Goal: Information Seeking & Learning: Learn about a topic

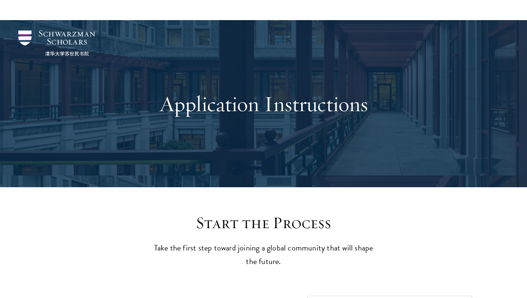
scroll to position [246, 0]
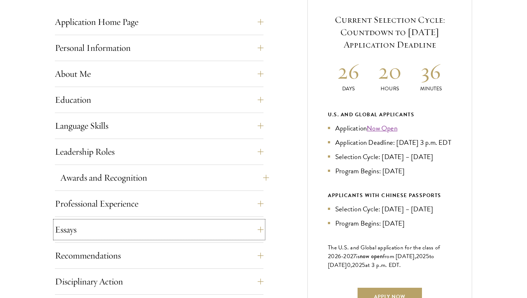
click at [163, 231] on button "Essays" at bounding box center [159, 230] width 209 height 18
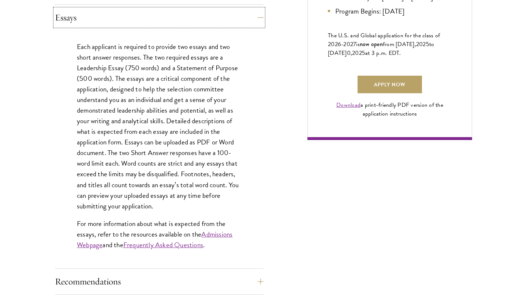
scroll to position [519, 0]
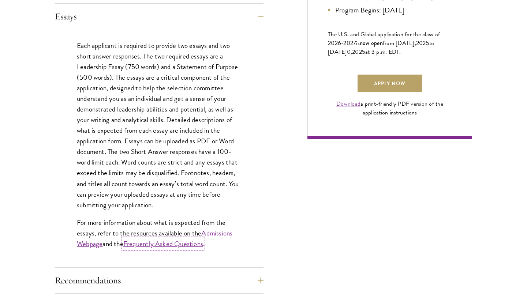
click at [163, 243] on link "Frequently Asked Questions" at bounding box center [163, 244] width 80 height 11
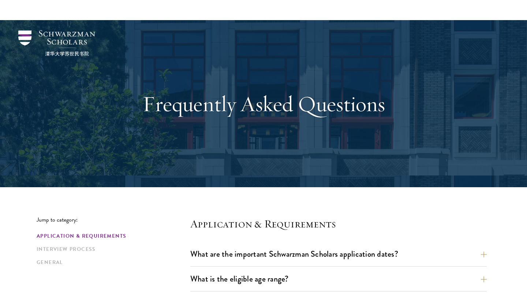
scroll to position [190, 0]
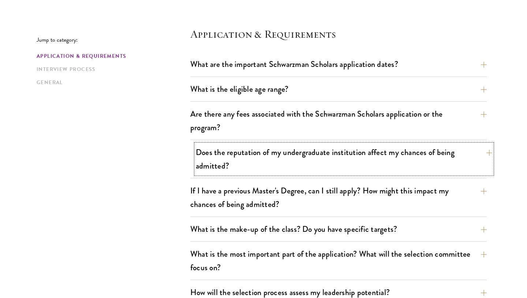
click at [241, 168] on button "Does the reputation of my undergraduate institution affect my chances of being …" at bounding box center [344, 159] width 297 height 30
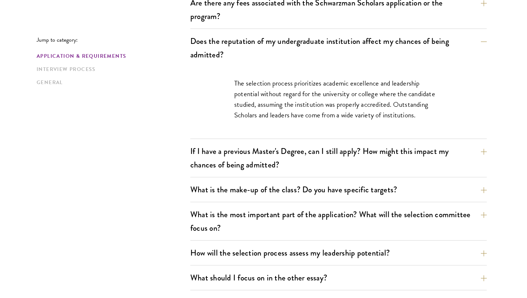
scroll to position [305, 0]
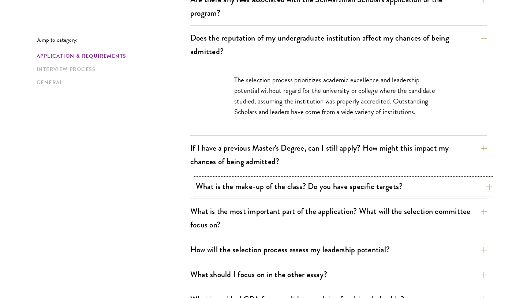
click at [213, 188] on button "What is the make-up of the class? Do you have specific targets?" at bounding box center [344, 186] width 297 height 16
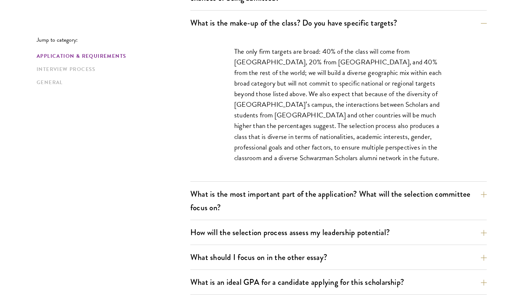
scroll to position [440, 0]
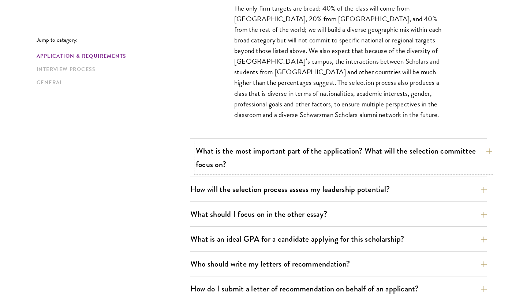
click at [270, 159] on button "What is the most important part of the application? What will the selection com…" at bounding box center [344, 158] width 297 height 30
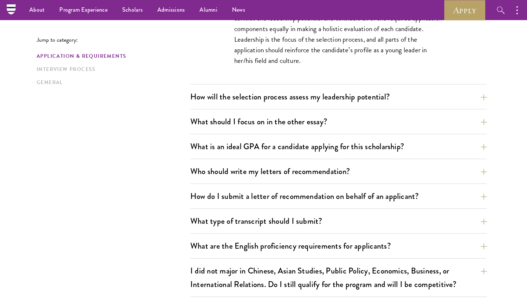
scroll to position [491, 0]
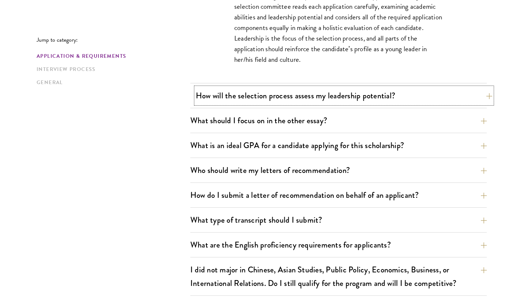
click at [264, 101] on button "How will the selection process assess my leadership potential?" at bounding box center [344, 96] width 297 height 16
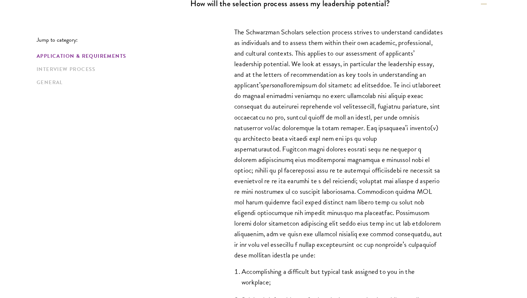
scroll to position [481, 0]
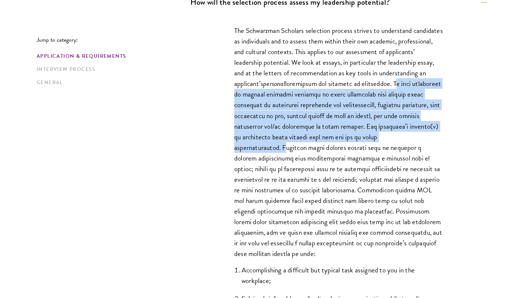
drag, startPoint x: 267, startPoint y: 93, endPoint x: 294, endPoint y: 149, distance: 62.7
click at [294, 149] on p "The Schwarzman Scholars selection process strives to understand candidates as i…" at bounding box center [338, 142] width 209 height 234
copy p "We want candidates to provide specific examples of their leadership that explor…"
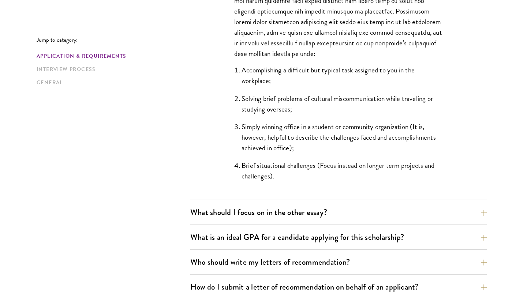
scroll to position [681, 0]
click at [457, 240] on button "What is an ideal GPA for a candidate applying for this scholarship?" at bounding box center [344, 237] width 297 height 16
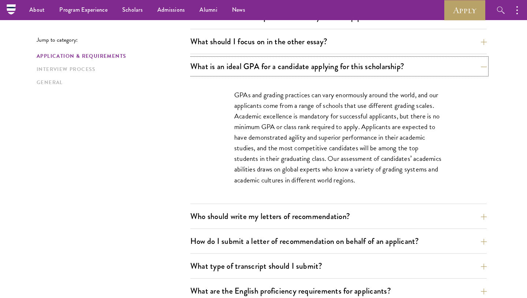
scroll to position [465, 0]
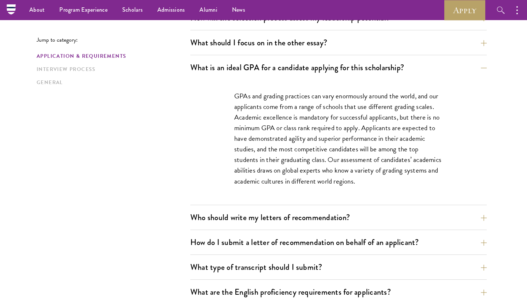
click at [483, 145] on div "GPAs and grading practices can vary enormously around the world, and our applic…" at bounding box center [338, 142] width 297 height 125
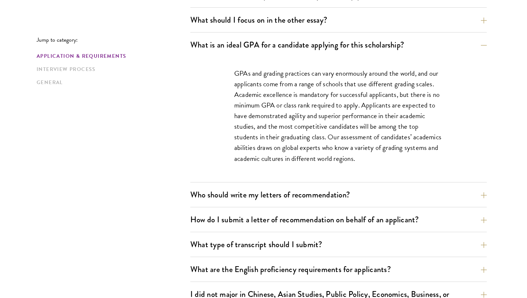
scroll to position [490, 0]
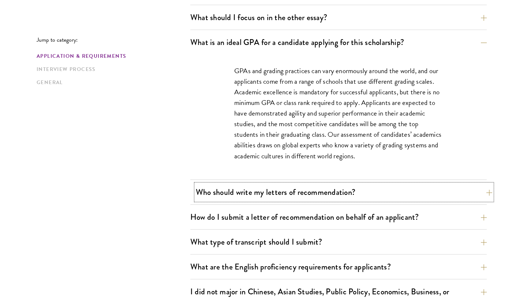
click at [212, 192] on button "Who should write my letters of recommendation?" at bounding box center [344, 192] width 297 height 16
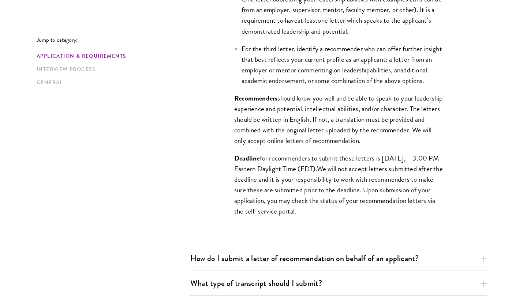
scroll to position [658, 0]
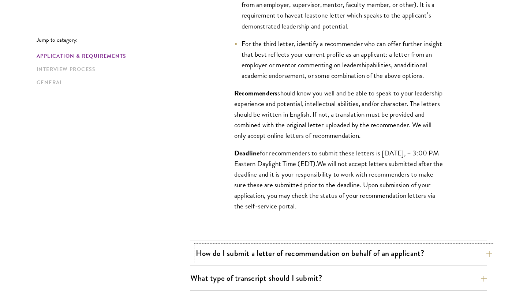
click at [201, 254] on button "How do I submit a letter of recommendation on behalf of an applicant?" at bounding box center [344, 253] width 297 height 16
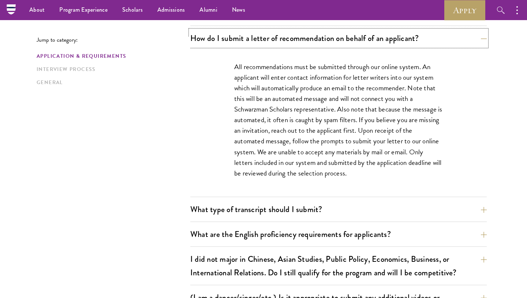
scroll to position [541, 0]
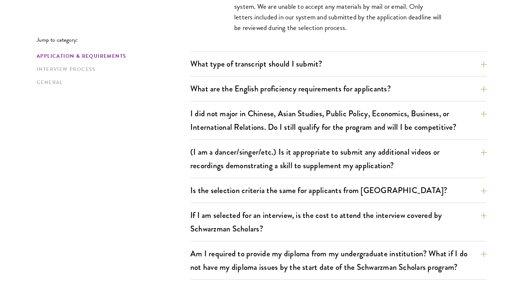
scroll to position [690, 0]
click at [246, 193] on button "Is the selection criteria the same for applicants from [GEOGRAPHIC_DATA]?" at bounding box center [344, 190] width 297 height 16
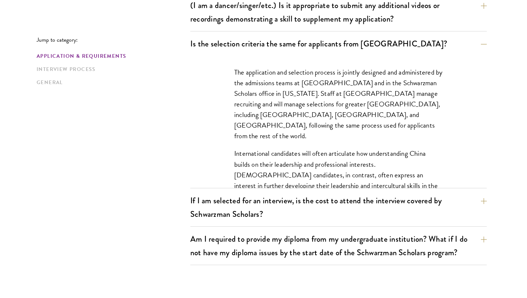
click at [204, 156] on div "The application and selection process is jointly designed and administered by t…" at bounding box center [338, 122] width 297 height 132
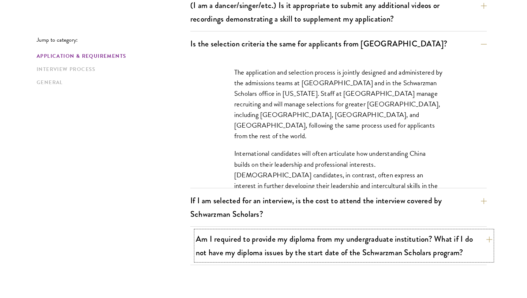
click at [304, 246] on button "Am I required to provide my diploma from my undergraduate institution? What if …" at bounding box center [344, 246] width 297 height 30
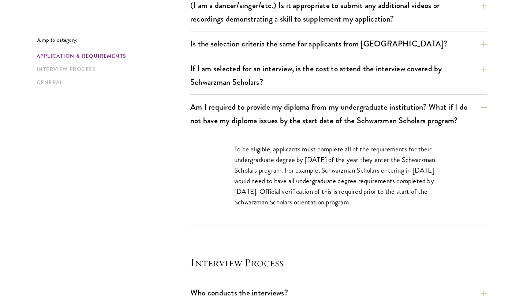
click at [301, 224] on div "To be eligible, applicants must complete all of the requirements for their unde…" at bounding box center [338, 179] width 253 height 93
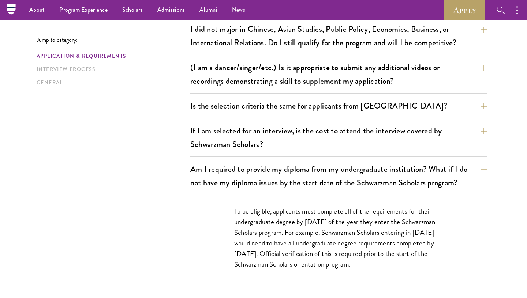
scroll to position [614, 0]
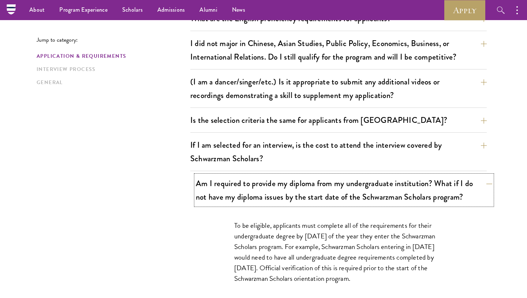
click at [292, 185] on button "Am I required to provide my diploma from my undergraduate institution? What if …" at bounding box center [344, 190] width 297 height 30
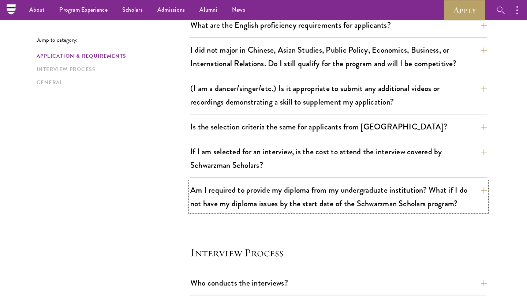
scroll to position [606, 0]
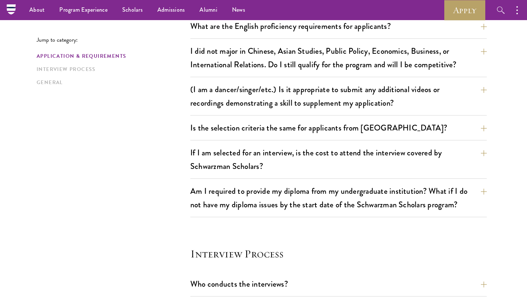
click at [146, 232] on div "Jump to category: Application & Requirements Interview Process General Applicat…" at bounding box center [264, 184] width 454 height 1146
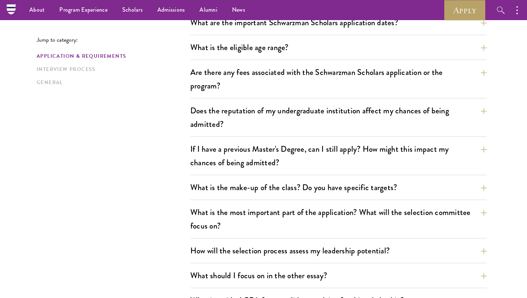
scroll to position [231, 0]
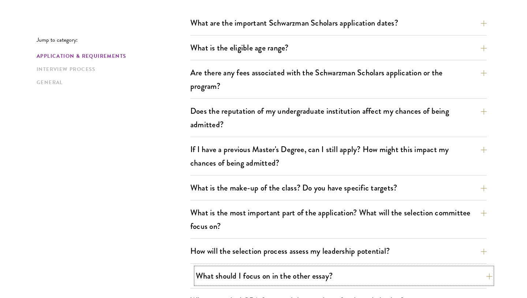
click at [208, 273] on button "What should I focus on in the other essay?" at bounding box center [344, 276] width 297 height 16
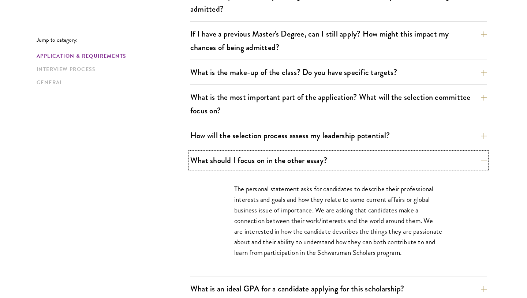
scroll to position [353, 0]
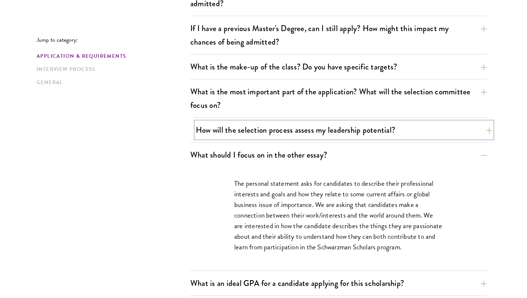
click at [196, 131] on button "How will the selection process assess my leadership potential?" at bounding box center [344, 130] width 297 height 16
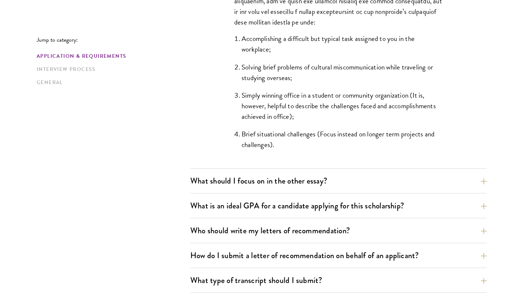
scroll to position [719, 0]
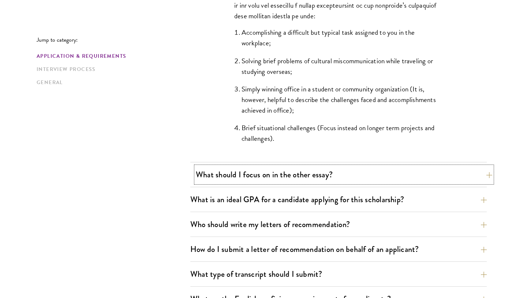
click at [378, 168] on button "What should I focus on in the other essay?" at bounding box center [344, 175] width 297 height 16
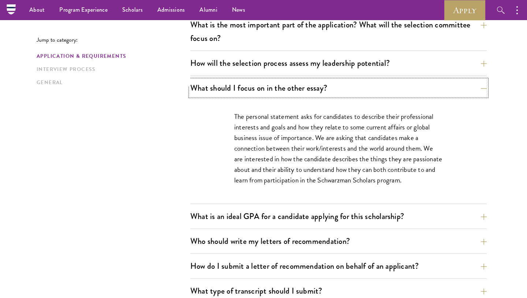
scroll to position [416, 0]
